Goal: Check status: Check status

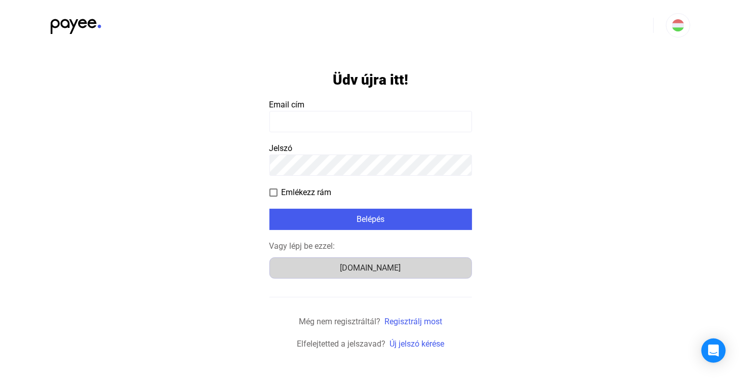
click at [388, 271] on div "Számlázz.hu" at bounding box center [370, 268] width 195 height 12
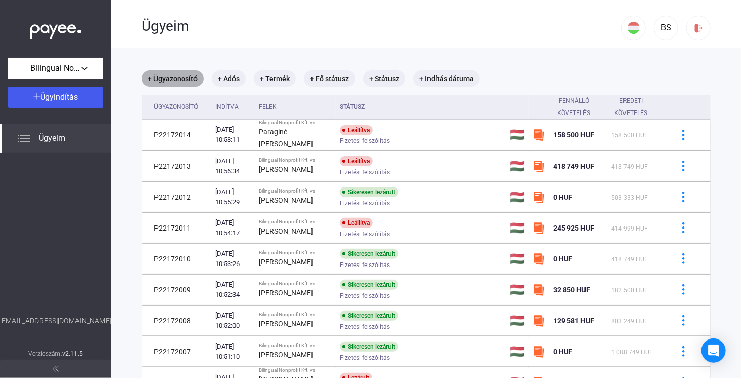
click at [185, 78] on mat-chip "+ Ügyazonosító" at bounding box center [173, 78] width 62 height 16
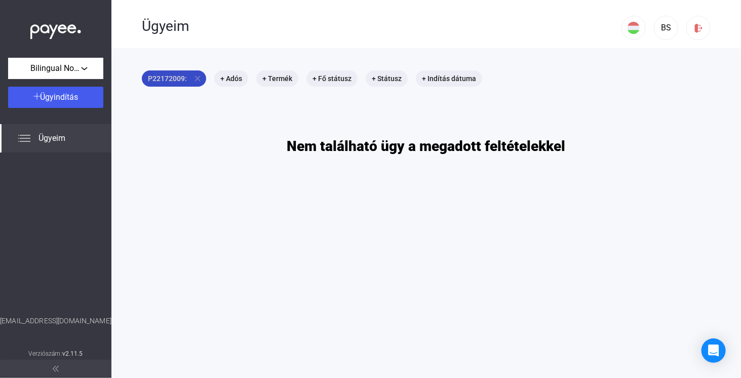
click at [177, 81] on mat-chip "P22172009: close" at bounding box center [174, 78] width 64 height 16
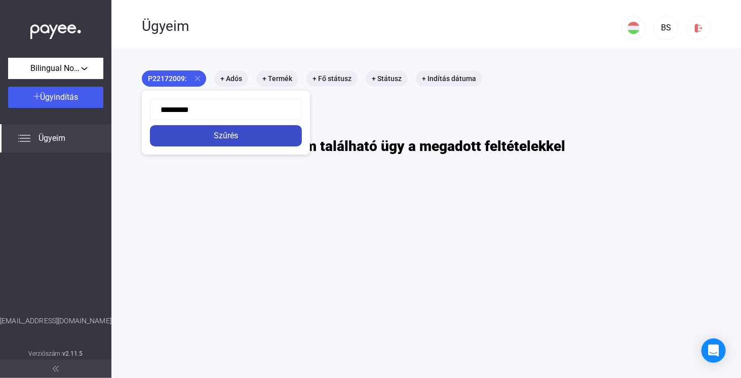
type input "*********"
click at [231, 136] on div "Szűrés" at bounding box center [226, 136] width 146 height 12
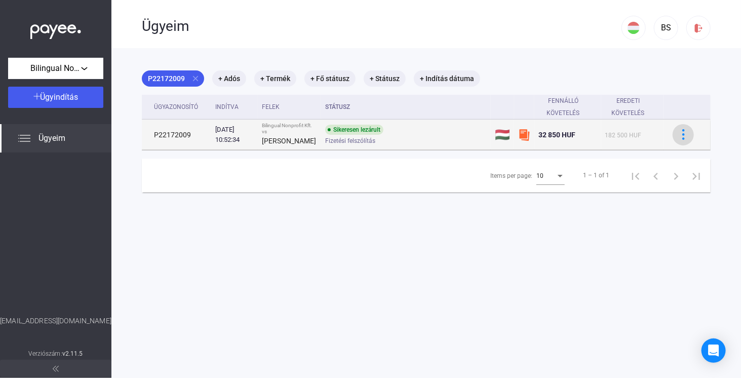
click at [678, 134] on img at bounding box center [683, 134] width 11 height 11
